Goal: Task Accomplishment & Management: Use online tool/utility

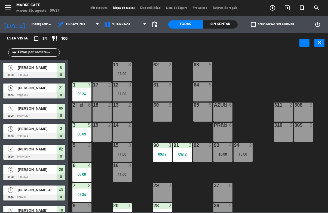
click at [226, 24] on div "Sin sentar" at bounding box center [220, 24] width 35 height 8
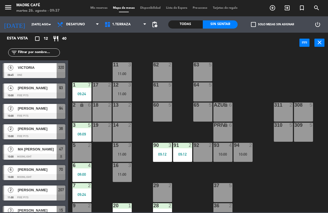
click at [46, 69] on span "VICTORIA" at bounding box center [37, 68] width 39 height 6
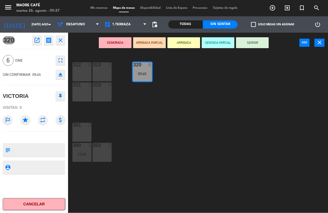
click at [53, 204] on button "Cancelar" at bounding box center [34, 204] width 63 height 12
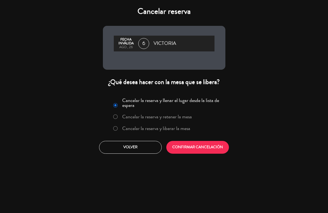
click at [149, 131] on label "Cancelar la reserva y liberar la mesa" at bounding box center [156, 128] width 68 height 5
click at [176, 149] on button "CONFIRMAR CANCELACIÓN" at bounding box center [197, 147] width 63 height 13
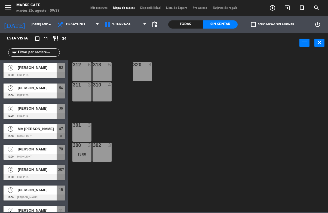
click at [276, 8] on icon "exit_to_app" at bounding box center [272, 8] width 7 height 7
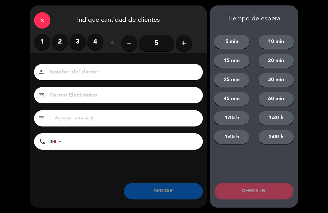
click at [43, 48] on label "1" at bounding box center [42, 42] width 16 height 16
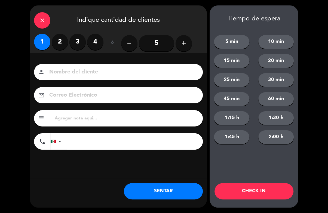
click at [72, 72] on input at bounding box center [122, 73] width 147 height 10
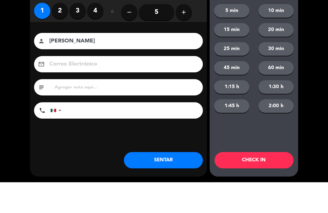
type input "[PERSON_NAME]"
click at [328, 53] on div "close Indique cantidad de clientes 1 2 3 4 ó remove 5 add Nombre del cliente pe…" at bounding box center [164, 106] width 328 height 213
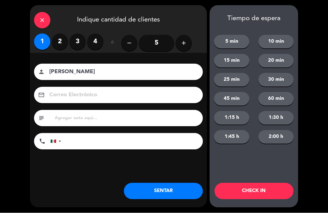
click at [283, 185] on button "CHECK IN" at bounding box center [254, 191] width 79 height 16
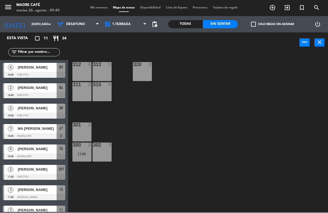
click at [127, 29] on span "1.Terraza" at bounding box center [125, 25] width 47 height 12
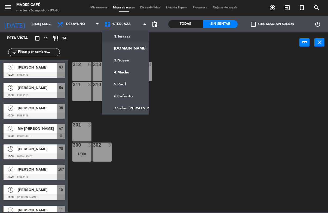
click at [202, 61] on div "312 6 313 5 320 8 311 3 310 4 301 3 300 3 13:00 302 3" at bounding box center [199, 133] width 257 height 160
